Goal: Task Accomplishment & Management: Complete application form

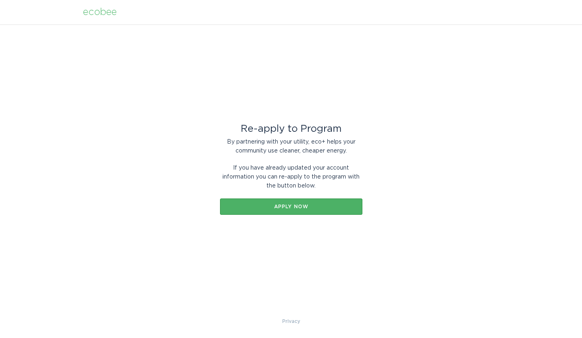
click at [303, 209] on button "Apply now" at bounding box center [291, 207] width 142 height 16
click at [110, 11] on div "ecobee" at bounding box center [100, 12] width 34 height 9
